Goal: Navigation & Orientation: Find specific page/section

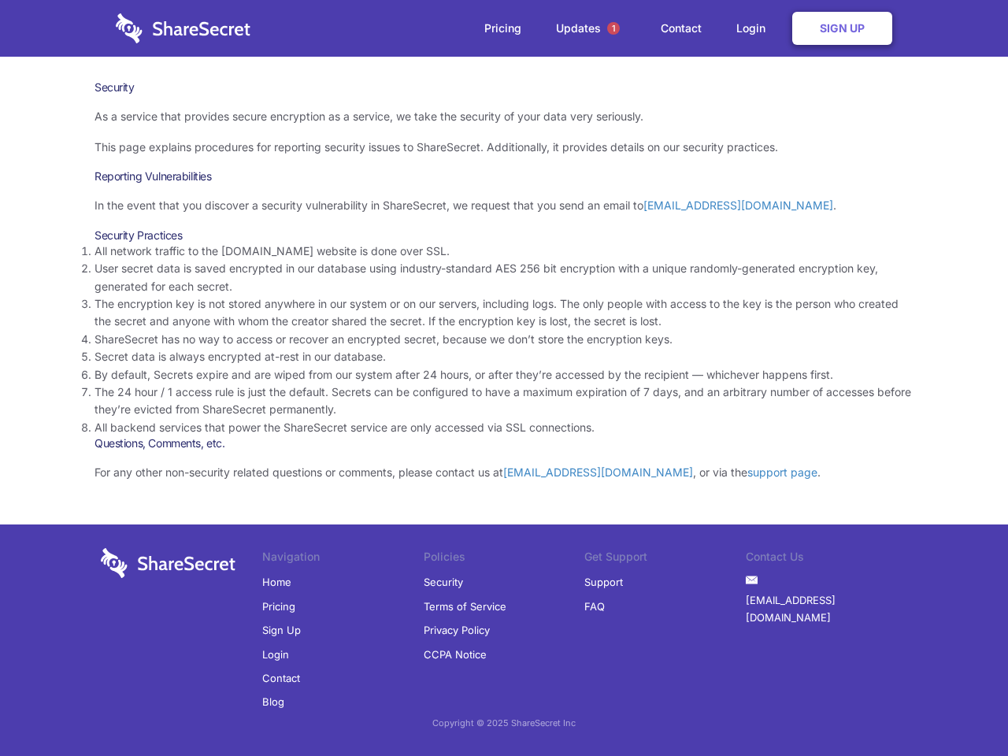
click at [504, 378] on li "By default, Secrets expire and are wiped from our system after 24 hours, or aft…" at bounding box center [503, 374] width 819 height 17
click at [613, 28] on span "1" at bounding box center [613, 28] width 13 height 13
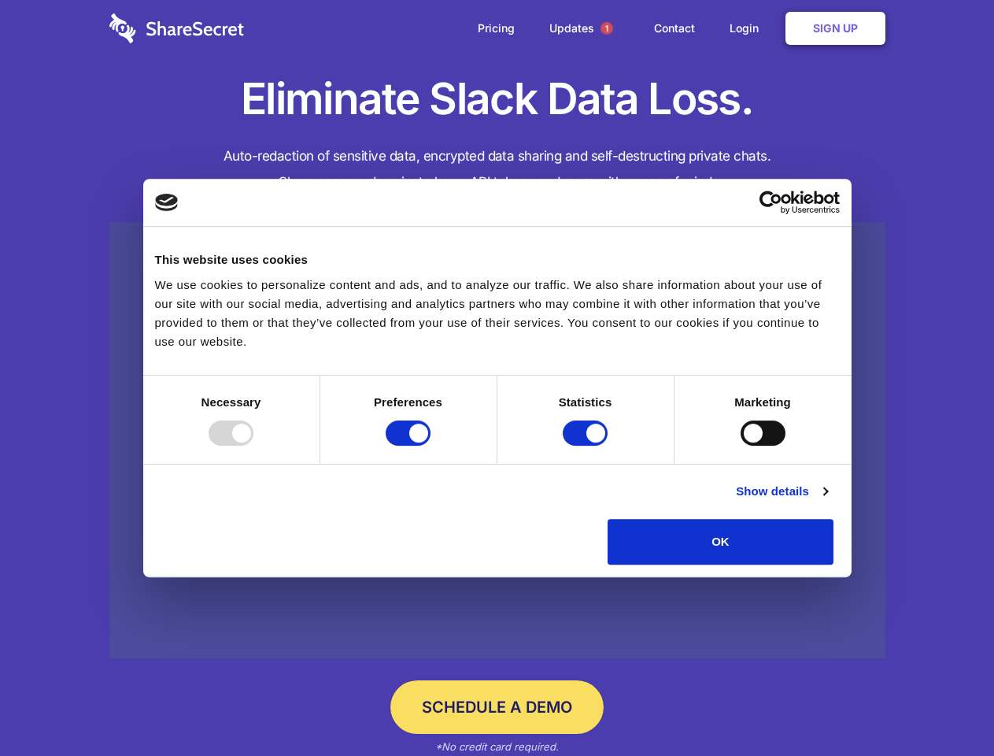
click at [254, 446] on div at bounding box center [231, 432] width 45 height 25
click at [431, 446] on input "Preferences" at bounding box center [408, 432] width 45 height 25
checkbox input "false"
click at [587, 446] on input "Statistics" at bounding box center [585, 432] width 45 height 25
checkbox input "false"
